Goal: Information Seeking & Learning: Learn about a topic

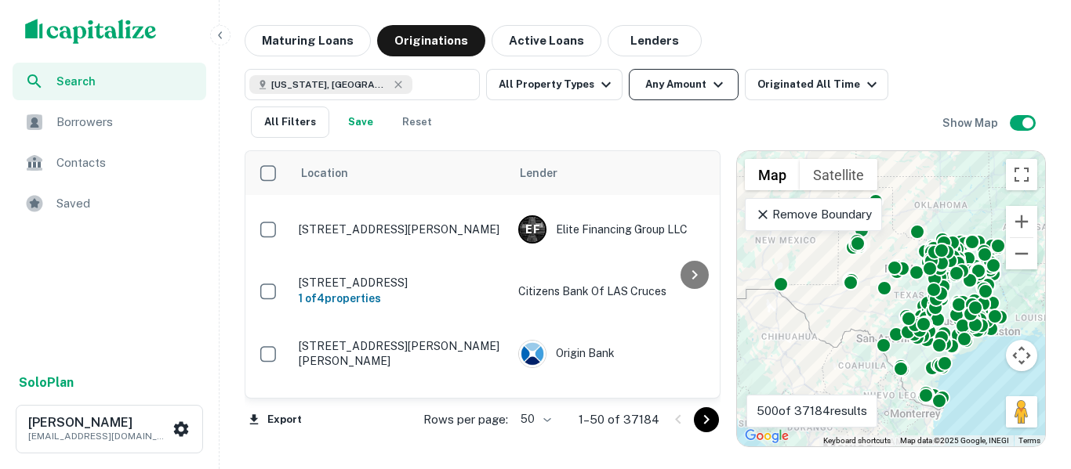
drag, startPoint x: 287, startPoint y: 49, endPoint x: 631, endPoint y: 70, distance: 344.7
click at [287, 49] on button "Maturing Loans" at bounding box center [308, 40] width 126 height 31
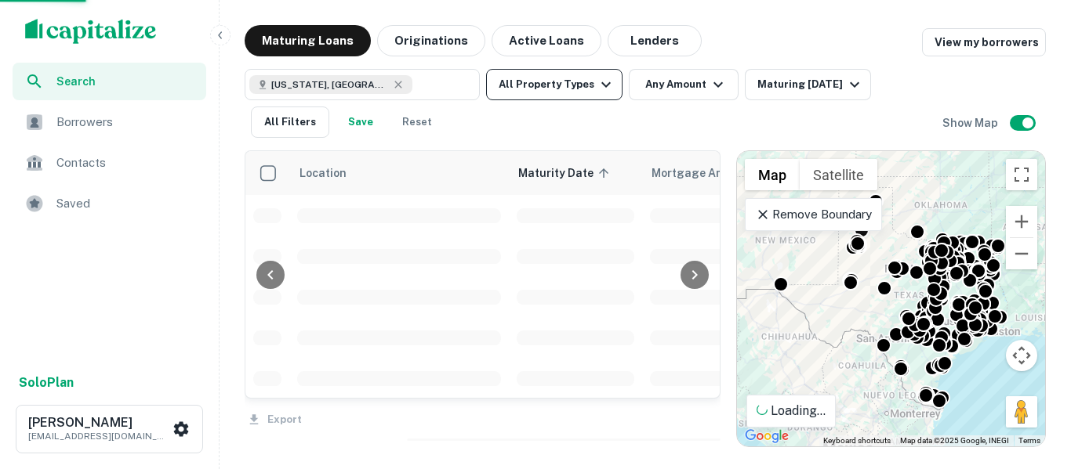
click at [604, 82] on icon "button" at bounding box center [605, 84] width 9 height 5
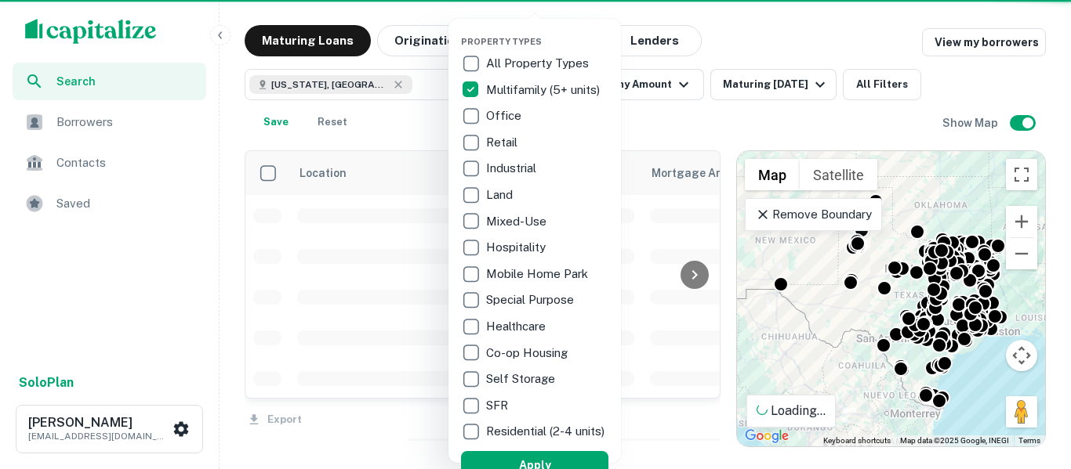
click at [819, 14] on div at bounding box center [535, 234] width 1071 height 469
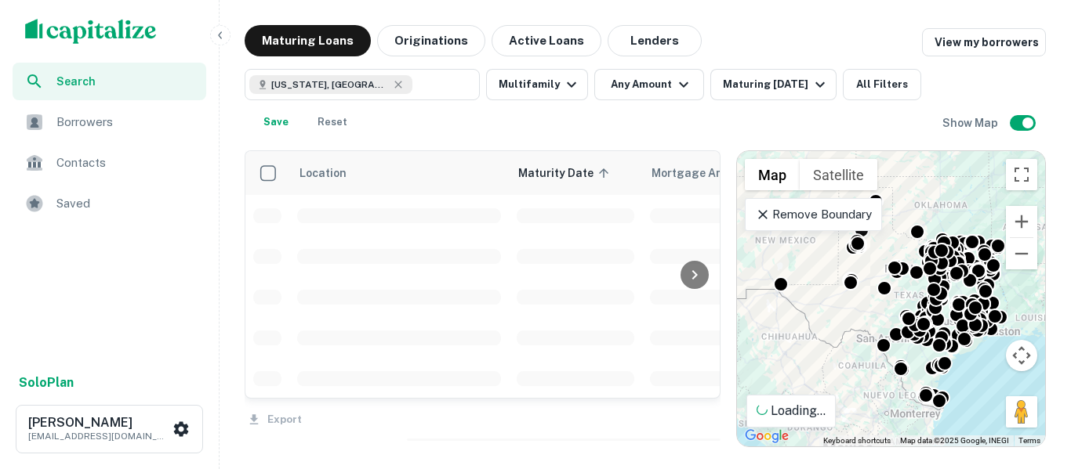
click at [680, 86] on div at bounding box center [535, 234] width 1071 height 469
click at [673, 89] on div "Property Types All Property Types Multifamily (5+ units) Office Retail Industri…" at bounding box center [535, 234] width 1071 height 469
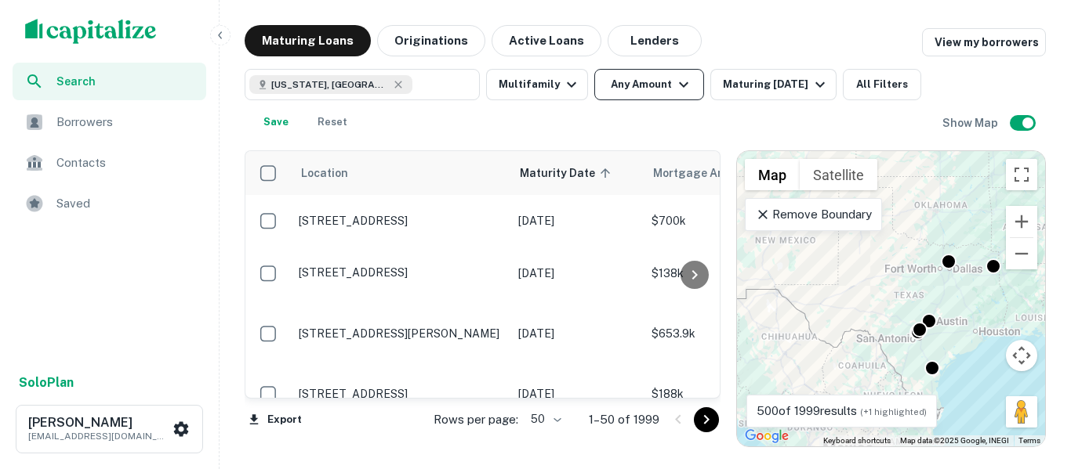
click at [678, 85] on icon "button" at bounding box center [683, 84] width 19 height 19
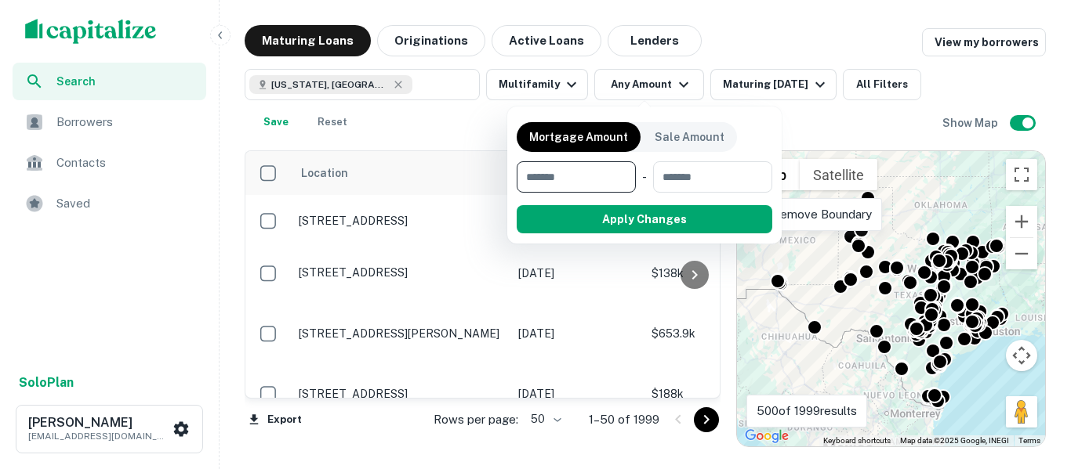
click at [573, 177] on input "number" at bounding box center [570, 176] width 108 height 31
type input "*******"
click at [716, 177] on input "number" at bounding box center [711, 176] width 100 height 31
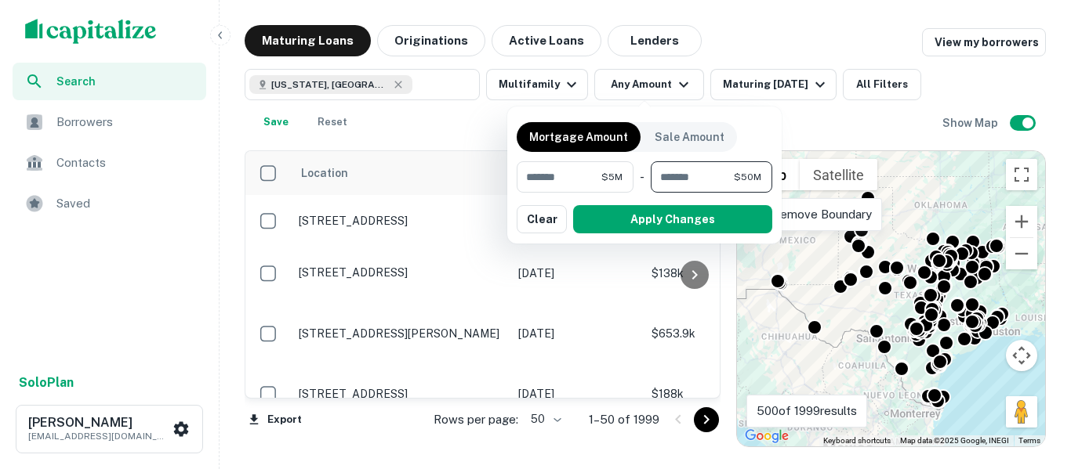
type input "********"
click at [723, 30] on div at bounding box center [535, 234] width 1071 height 469
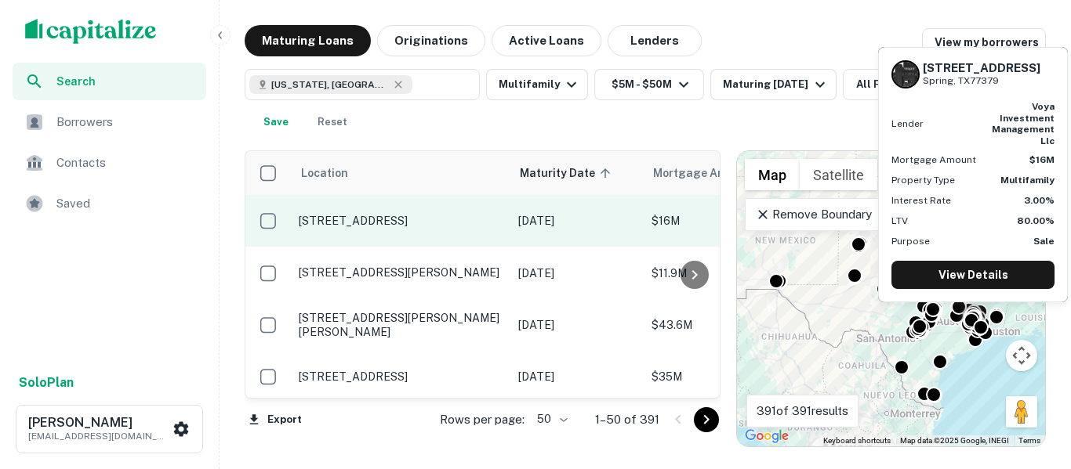
click at [364, 225] on p "[STREET_ADDRESS]" at bounding box center [401, 221] width 204 height 14
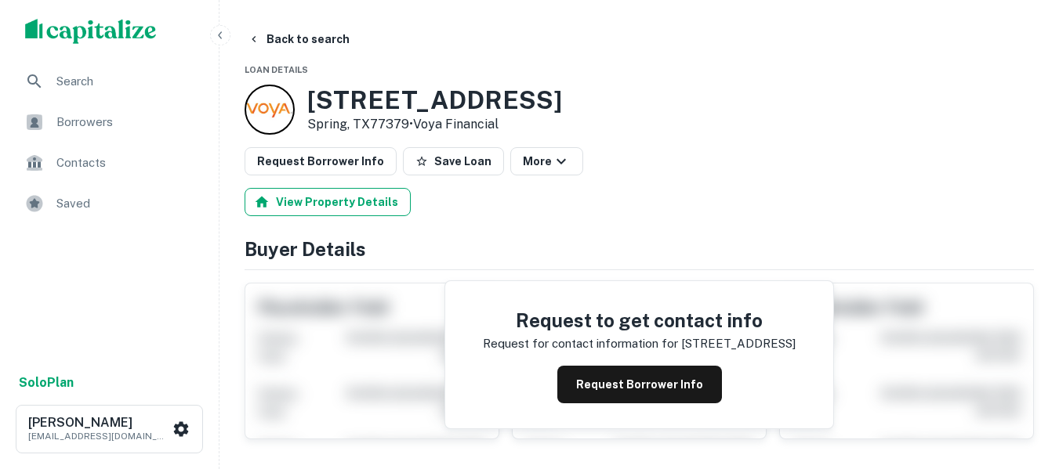
click at [299, 210] on button "View Property Details" at bounding box center [328, 202] width 166 height 28
